Goal: Information Seeking & Learning: Learn about a topic

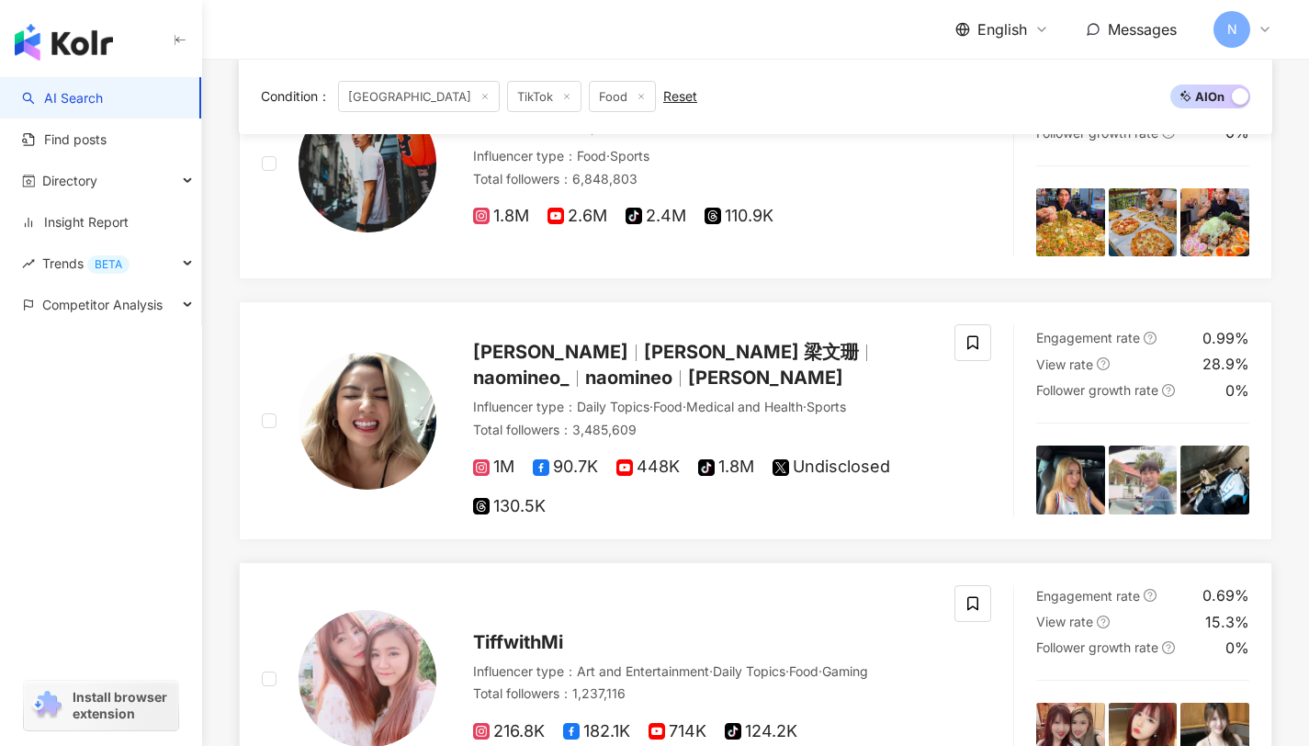
scroll to position [818, 0]
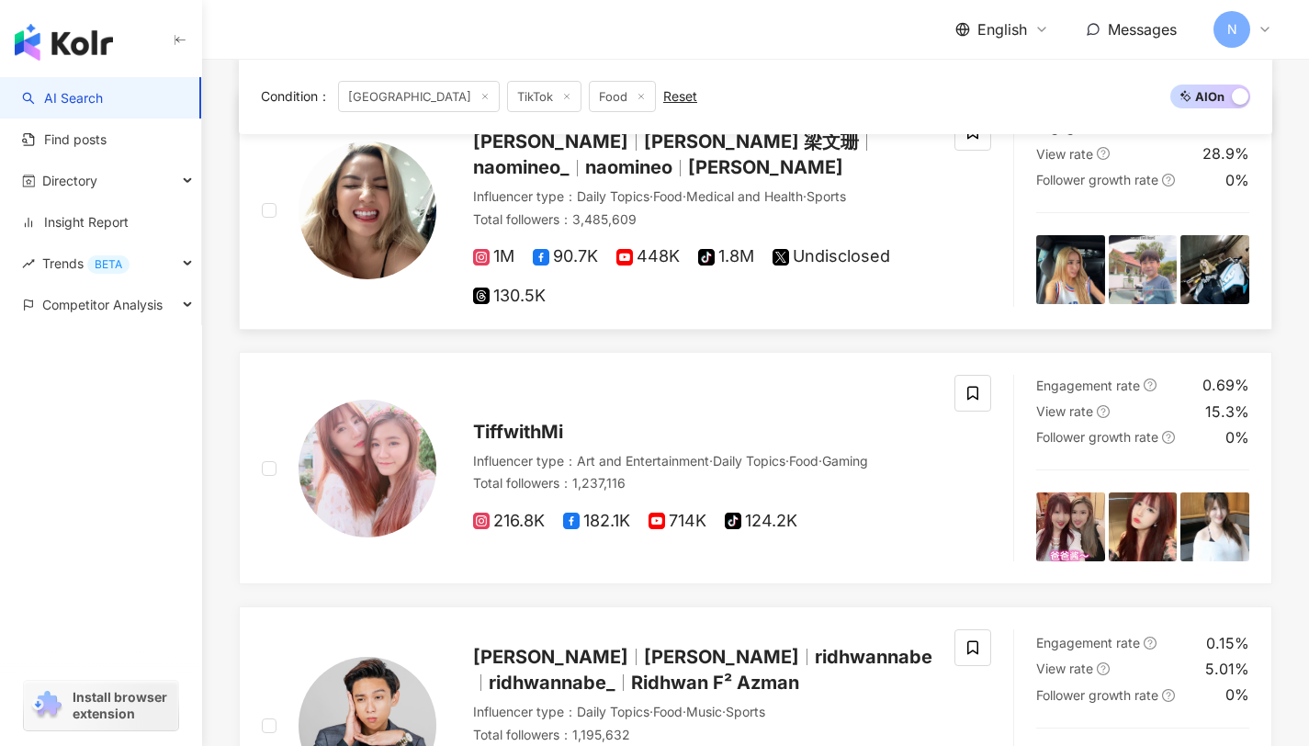
click at [566, 154] on div "[PERSON_NAME] [PERSON_NAME] [PERSON_NAME] [PERSON_NAME]" at bounding box center [702, 154] width 459 height 51
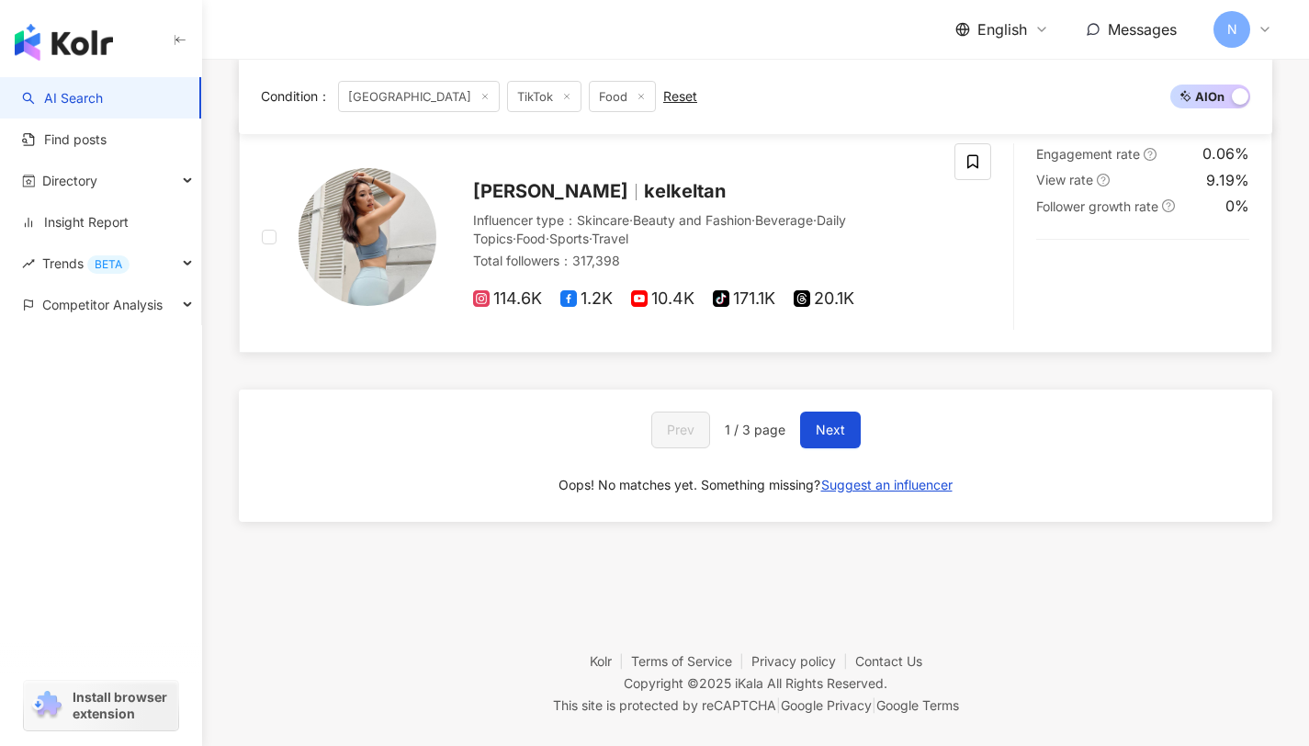
scroll to position [3211, 0]
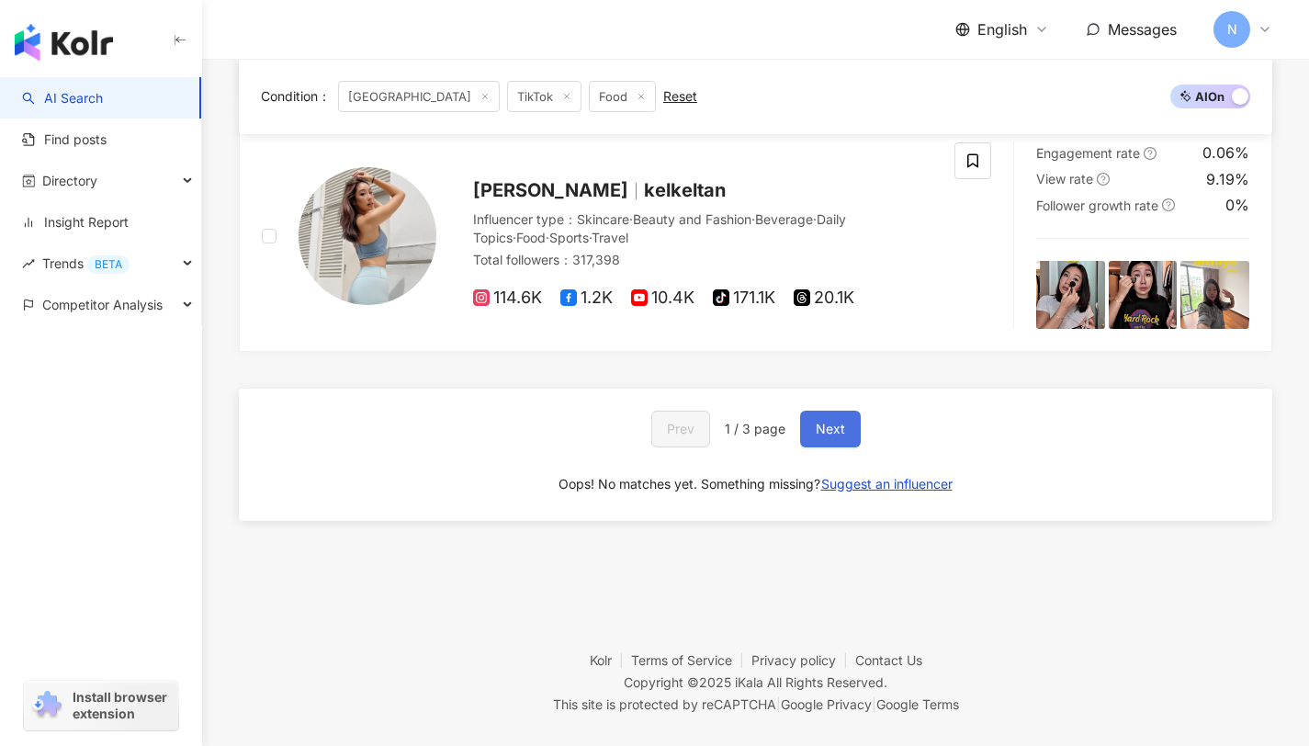
click at [810, 411] on button "Next" at bounding box center [830, 429] width 61 height 37
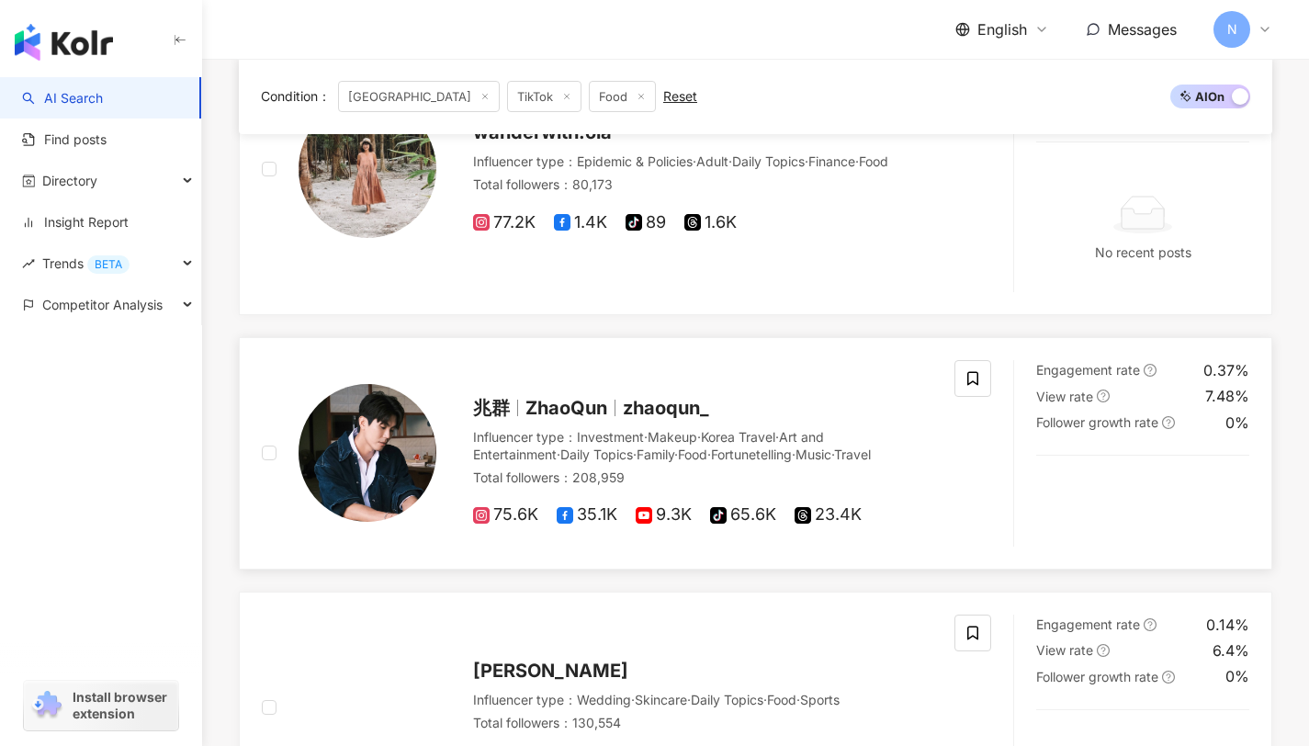
scroll to position [2481, 0]
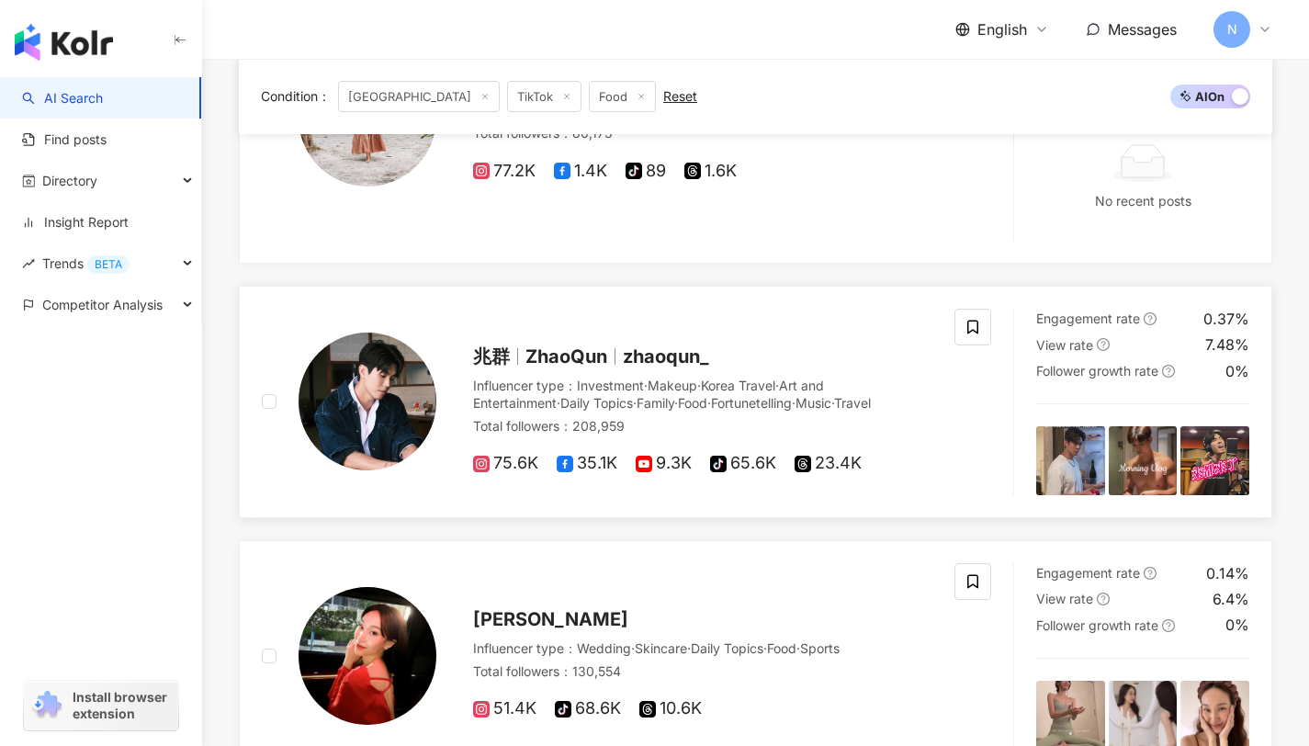
click at [391, 381] on img at bounding box center [368, 402] width 138 height 138
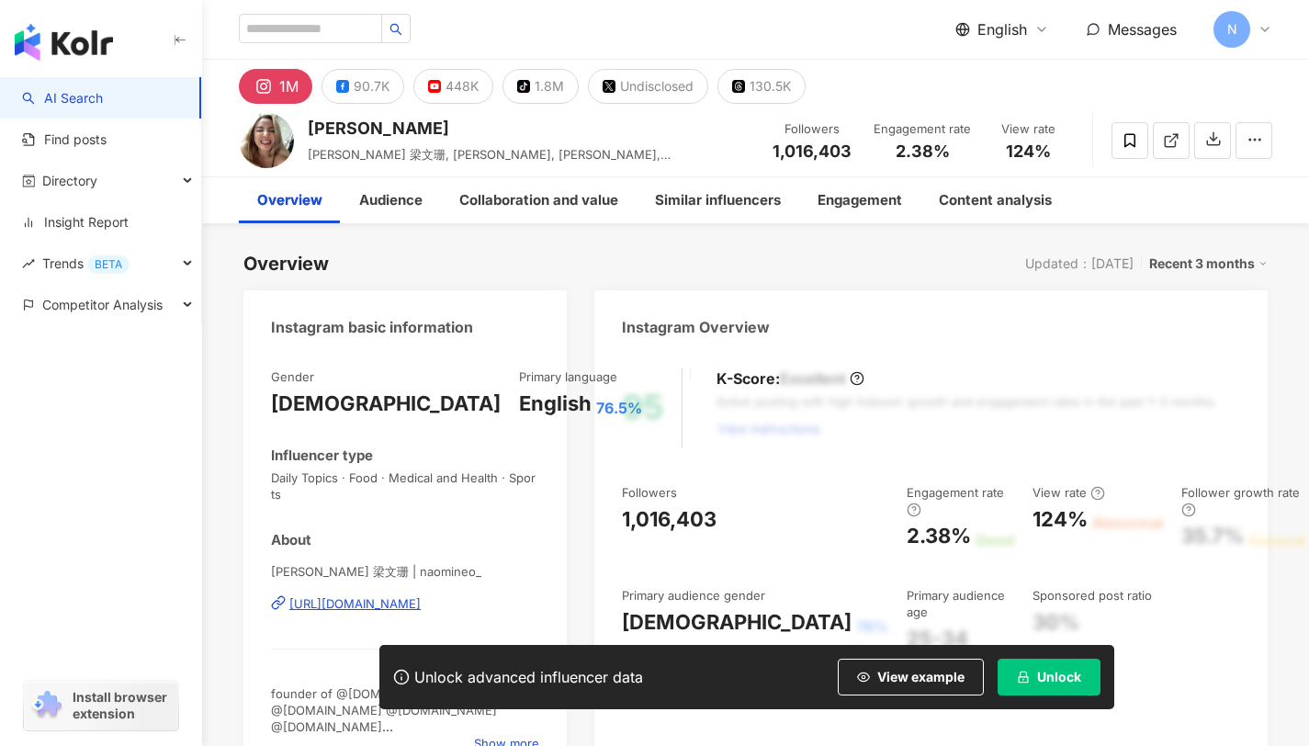
drag, startPoint x: 298, startPoint y: 130, endPoint x: 309, endPoint y: 124, distance: 12.8
click at [299, 126] on div "Naomi Neo Naomi Neo 梁文珊, naomineo_, naomineo, Naomi Followers 1,016,403 Engagem…" at bounding box center [755, 140] width 1107 height 73
drag, startPoint x: 309, startPoint y: 124, endPoint x: 357, endPoint y: 126, distance: 48.7
click at [327, 126] on div "[PERSON_NAME]" at bounding box center [530, 128] width 445 height 23
click at [441, 129] on div "[PERSON_NAME]" at bounding box center [530, 128] width 445 height 23
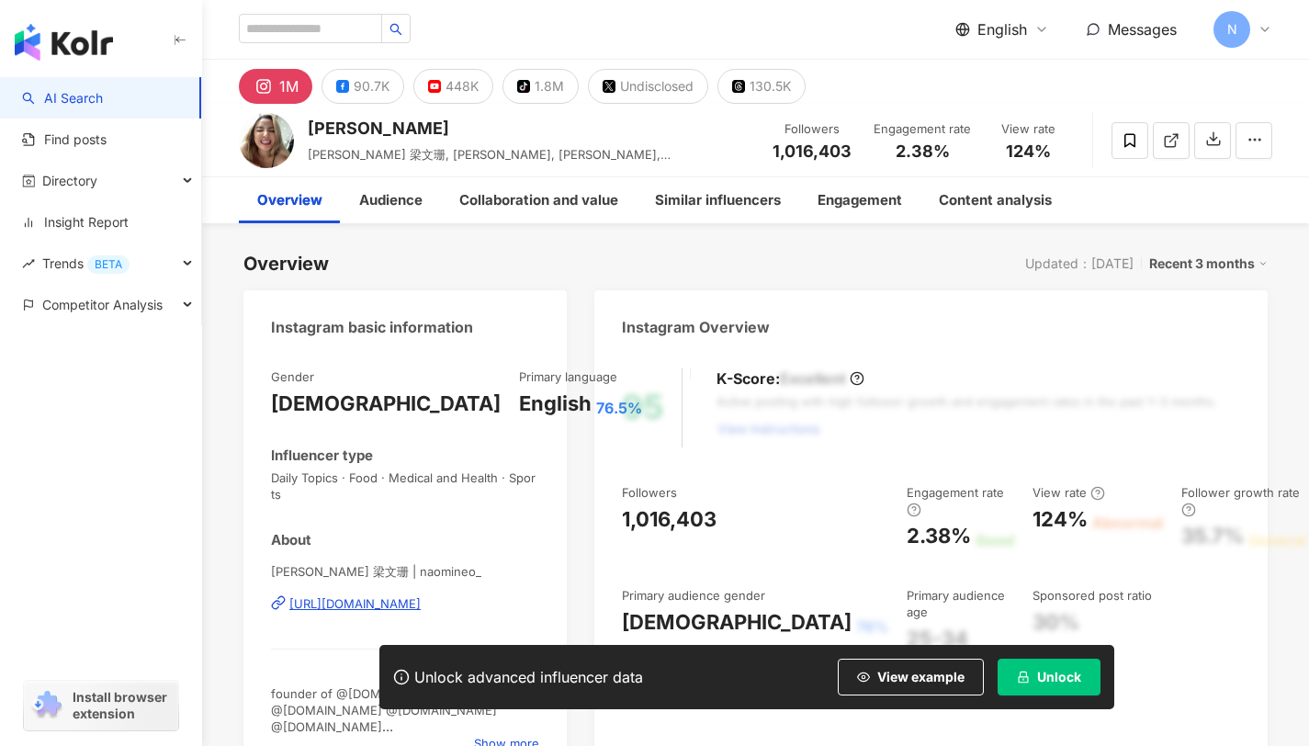
click at [357, 126] on div "[PERSON_NAME]" at bounding box center [530, 128] width 445 height 23
